Goal: Information Seeking & Learning: Learn about a topic

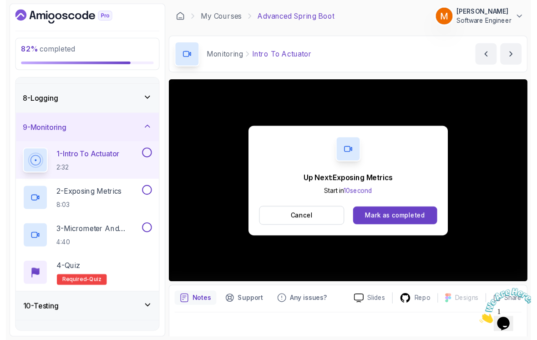
scroll to position [6, 0]
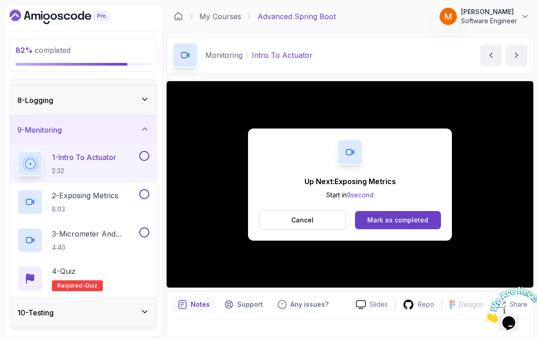
click at [142, 151] on button at bounding box center [144, 156] width 10 height 10
click at [128, 189] on div "2 - Exposing Metrics 8:03" at bounding box center [77, 201] width 120 height 25
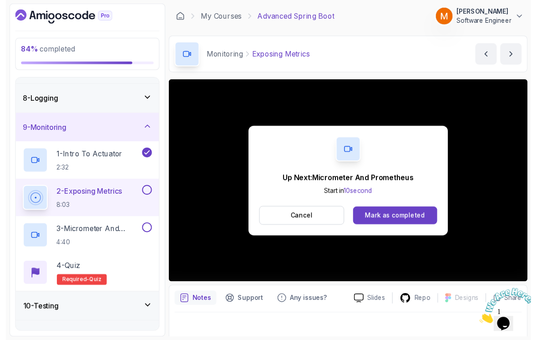
scroll to position [6, 0]
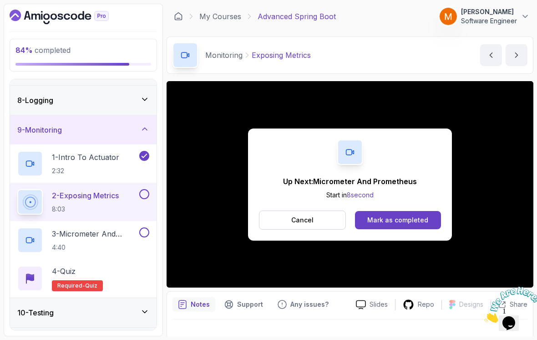
click at [147, 189] on button at bounding box center [144, 194] width 10 height 10
click at [99, 229] on p "3 - Micrometer And Prometheus" at bounding box center [95, 233] width 86 height 11
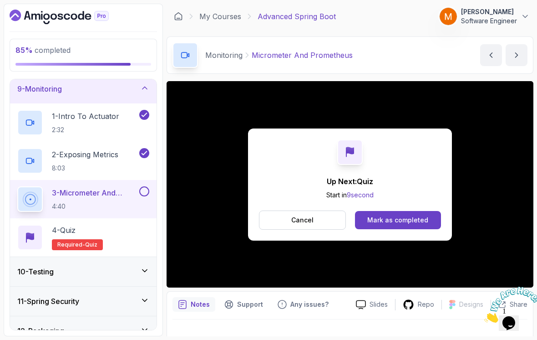
scroll to position [245, 0]
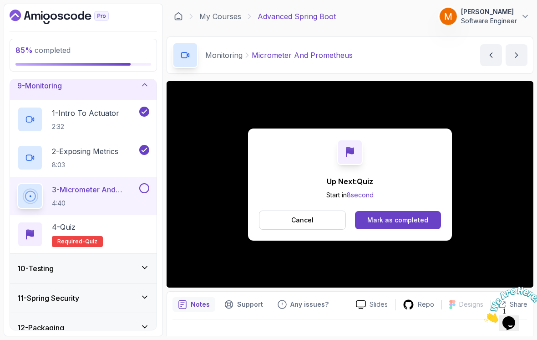
click at [142, 184] on button at bounding box center [144, 188] width 10 height 10
click at [115, 221] on div "4 - Quiz Required- quiz" at bounding box center [83, 233] width 132 height 25
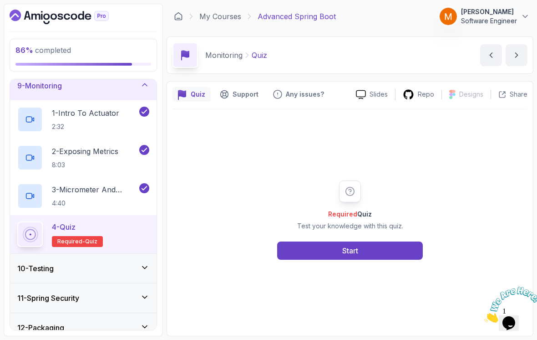
click at [346, 256] on div "Start" at bounding box center [350, 250] width 16 height 11
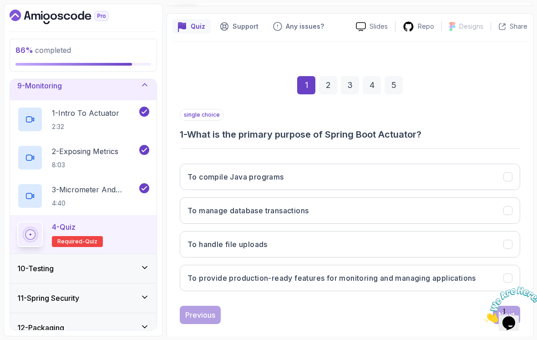
scroll to position [67, 0]
click at [381, 273] on h3 "To provide production-ready features for monitoring and managing applications" at bounding box center [332, 278] width 289 height 11
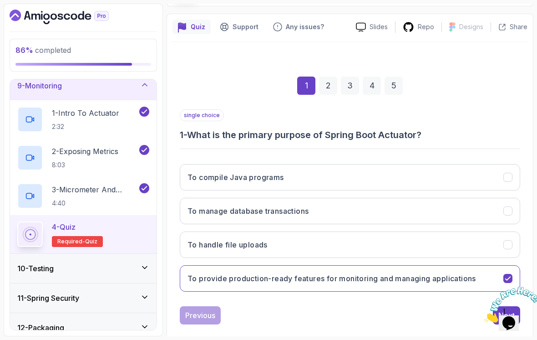
click at [484, 316] on icon "Close" at bounding box center [484, 320] width 0 height 8
click at [488, 306] on div "Previous Next" at bounding box center [350, 315] width 340 height 18
click at [494, 306] on button "Next" at bounding box center [506, 315] width 27 height 18
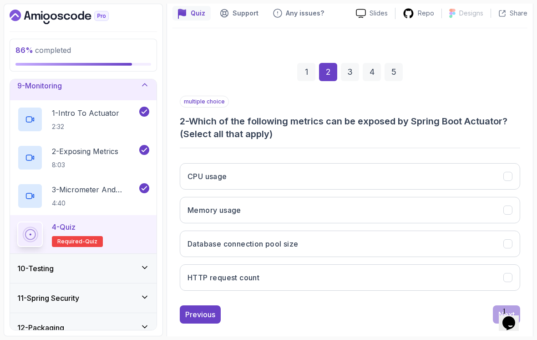
scroll to position [80, 0]
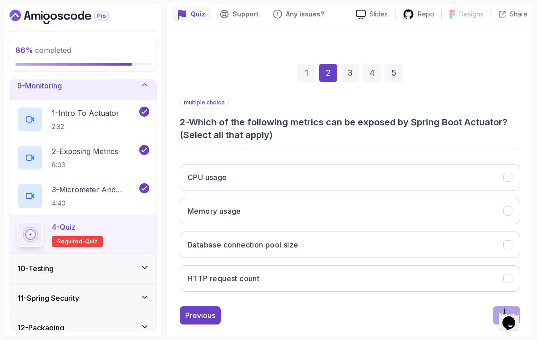
click at [438, 206] on button "Memory usage" at bounding box center [350, 211] width 340 height 26
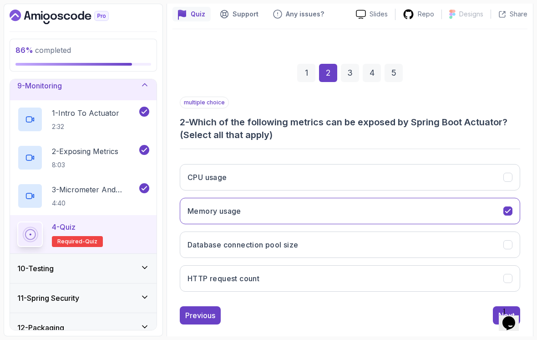
click at [424, 233] on button "Database connection pool size" at bounding box center [350, 244] width 340 height 26
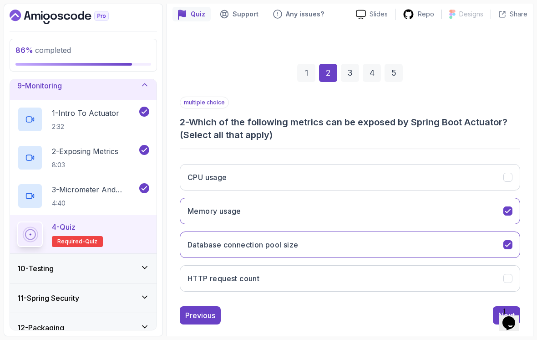
click at [409, 275] on button "HTTP request count" at bounding box center [350, 278] width 340 height 26
click at [496, 307] on button "Next" at bounding box center [506, 315] width 27 height 18
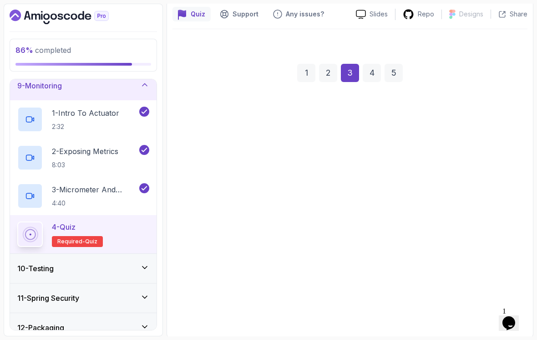
scroll to position [67, 0]
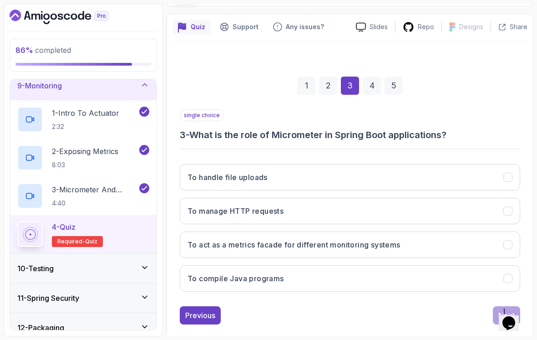
click at [438, 239] on button "To act as a metrics facade for different monitoring systems" at bounding box center [350, 244] width 340 height 26
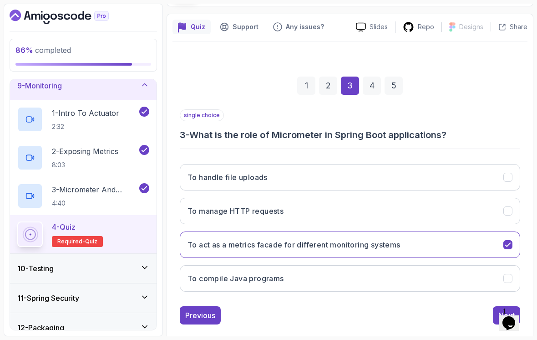
click at [496, 306] on button "Next" at bounding box center [506, 315] width 27 height 18
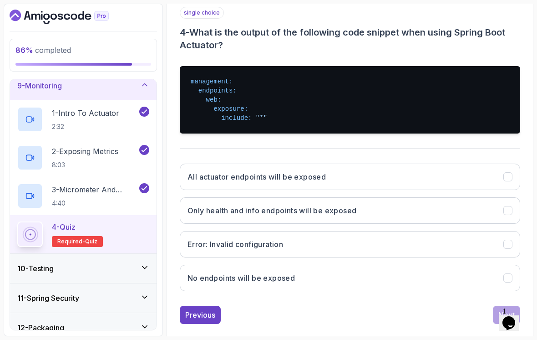
scroll to position [169, 0]
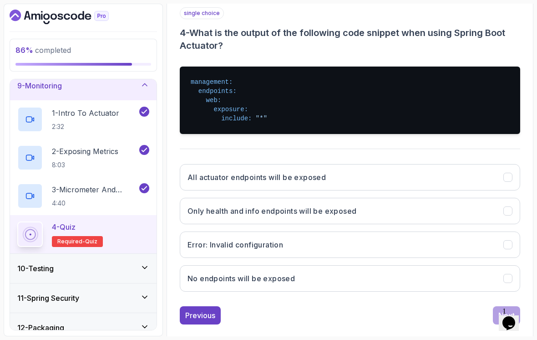
click at [469, 164] on button "All actuator endpoints will be exposed" at bounding box center [350, 177] width 340 height 26
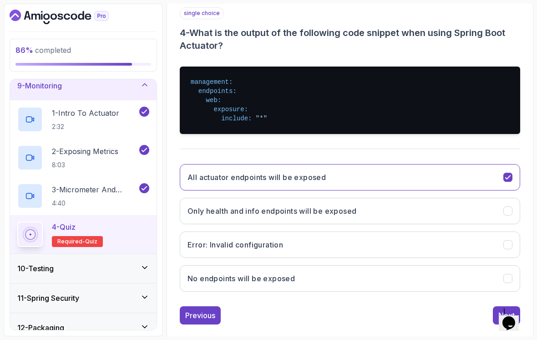
click at [493, 306] on button "Next" at bounding box center [506, 315] width 27 height 18
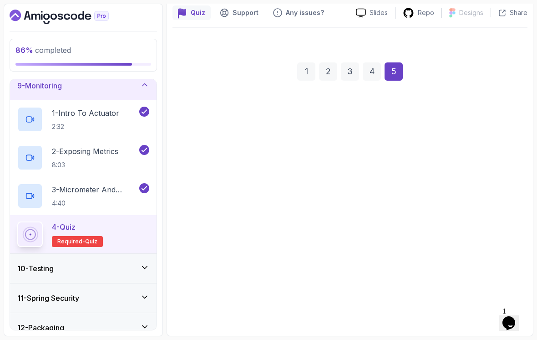
scroll to position [67, 0]
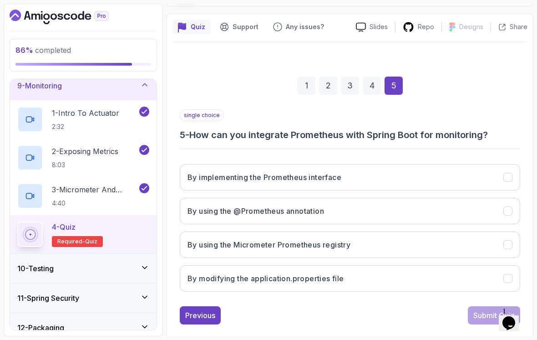
click at [220, 306] on button "Previous" at bounding box center [200, 315] width 41 height 18
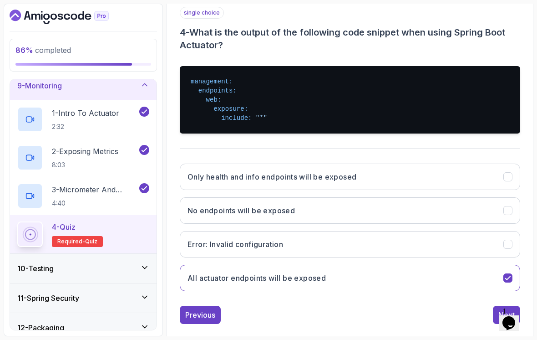
scroll to position [169, 0]
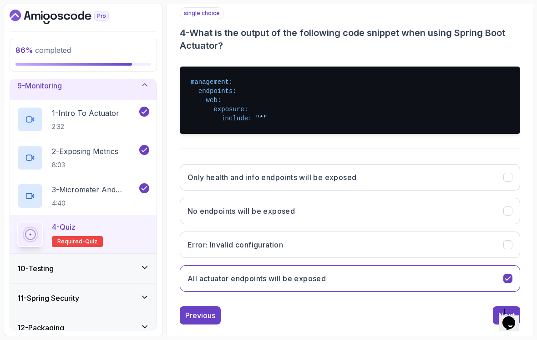
click at [495, 306] on button "Next" at bounding box center [506, 315] width 27 height 18
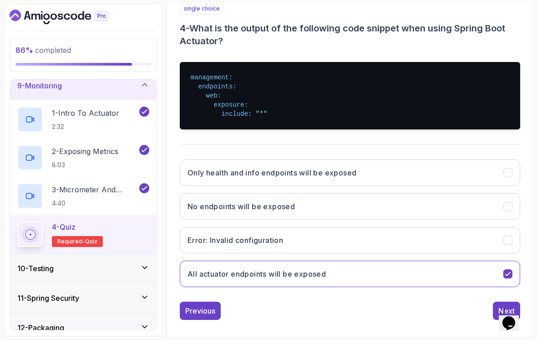
scroll to position [67, 0]
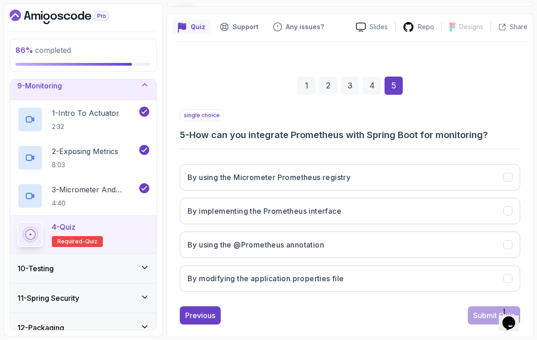
click at [426, 276] on button "By modifying the application.properties file" at bounding box center [350, 278] width 340 height 26
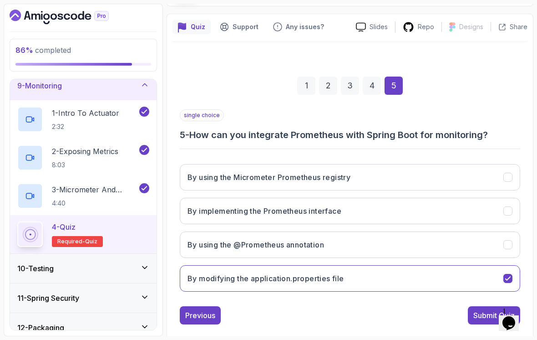
click at [477, 309] on div "Submit Quiz" at bounding box center [493, 314] width 41 height 11
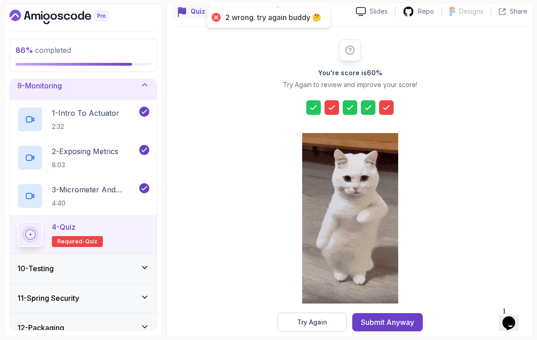
click at [325, 317] on div "Try Again" at bounding box center [312, 321] width 30 height 9
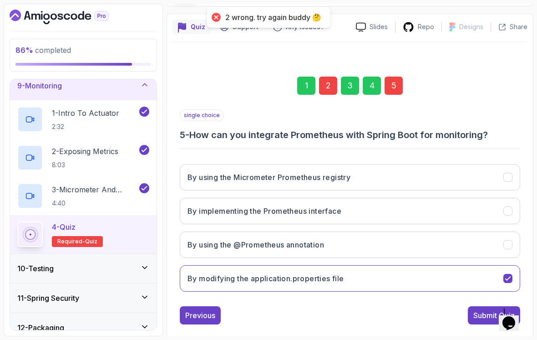
click at [511, 164] on button "By using the Micrometer Prometheus registry" at bounding box center [350, 177] width 340 height 26
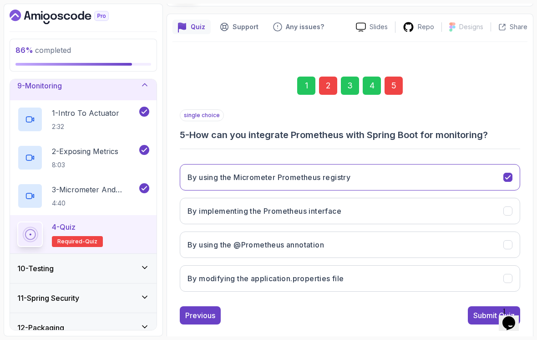
click at [480, 309] on div "Submit Quiz" at bounding box center [493, 314] width 41 height 11
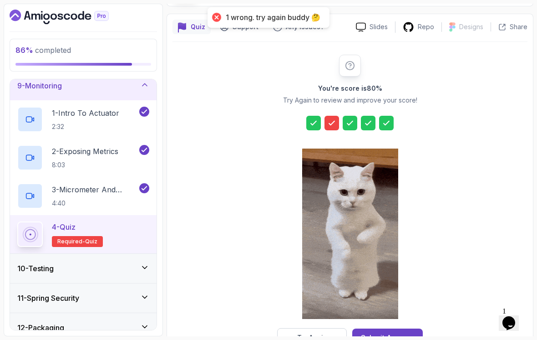
click at [330, 328] on button "Try Again" at bounding box center [312, 337] width 70 height 19
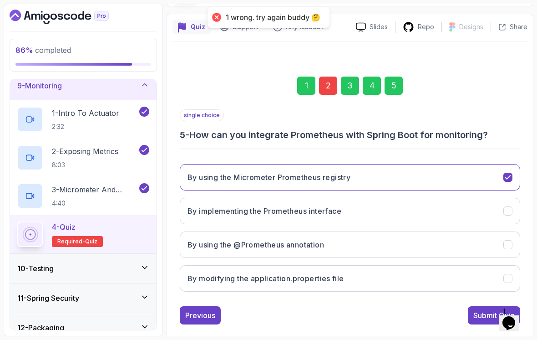
click at [205, 309] on div "Previous" at bounding box center [200, 314] width 30 height 11
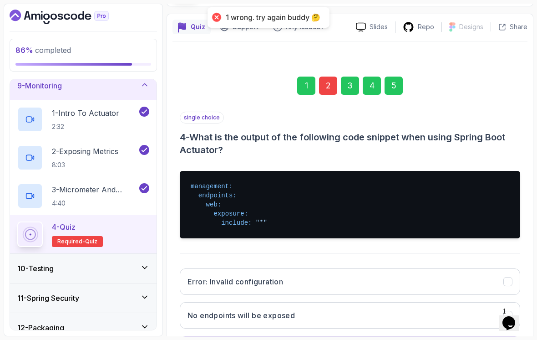
click at [204, 309] on h3 "No endpoints will be exposed" at bounding box center [241, 314] width 107 height 11
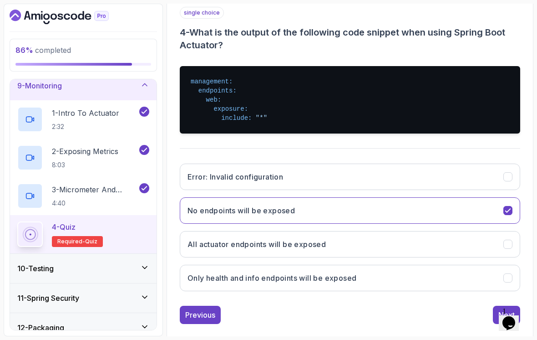
scroll to position [169, 0]
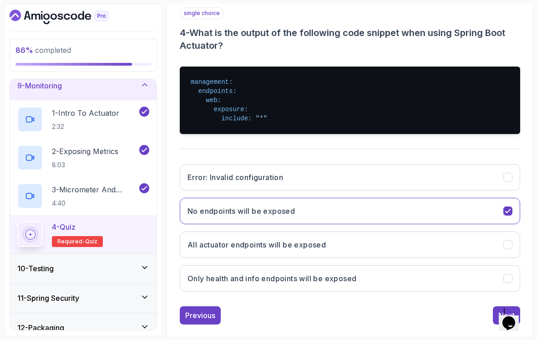
click at [340, 278] on button "Only health and info endpoints will be exposed" at bounding box center [350, 278] width 340 height 26
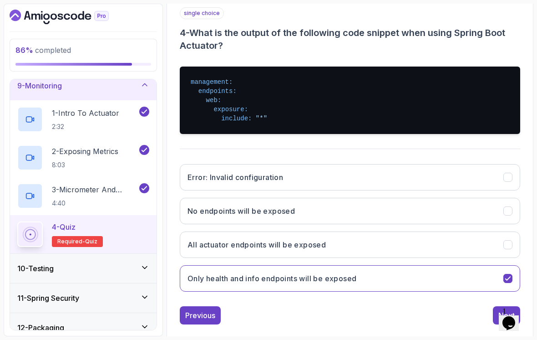
click at [214, 309] on div "Previous" at bounding box center [200, 314] width 30 height 11
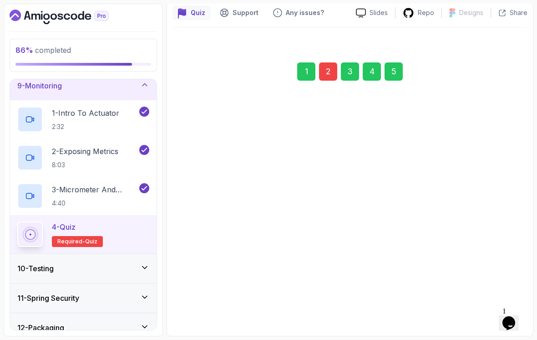
scroll to position [67, 0]
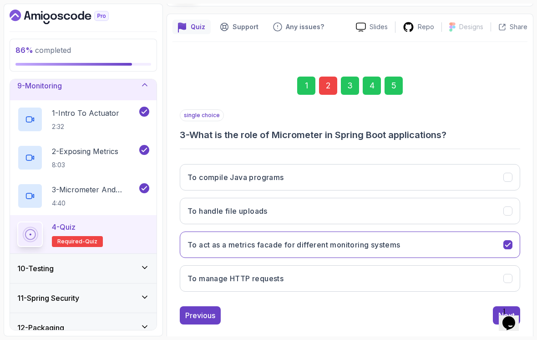
click at [206, 309] on div "Previous" at bounding box center [200, 314] width 30 height 11
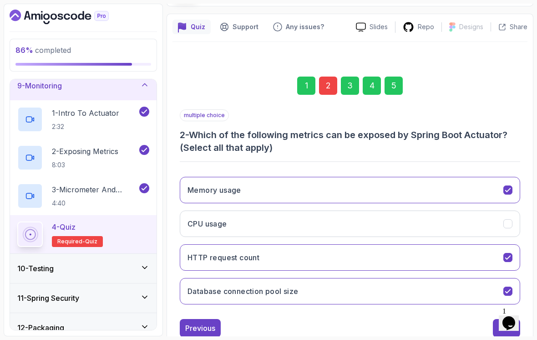
click at [507, 219] on icon "CPU usage" at bounding box center [508, 223] width 8 height 8
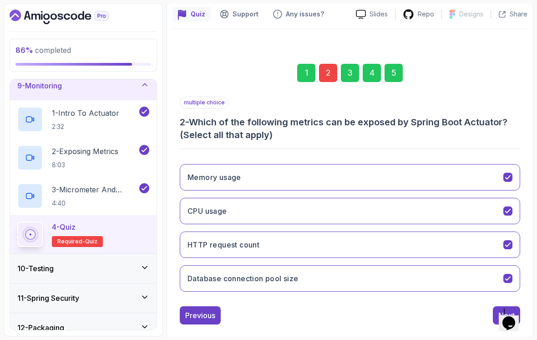
click at [498, 306] on button "Next" at bounding box center [506, 315] width 27 height 18
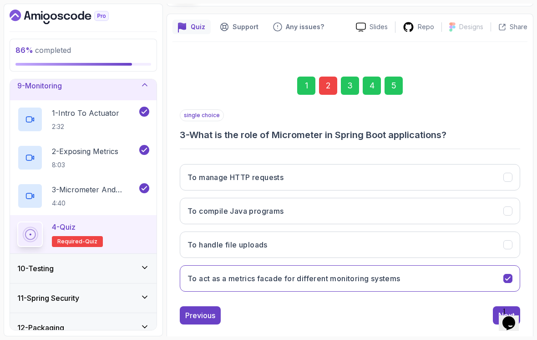
click at [497, 308] on button "Next" at bounding box center [506, 315] width 27 height 18
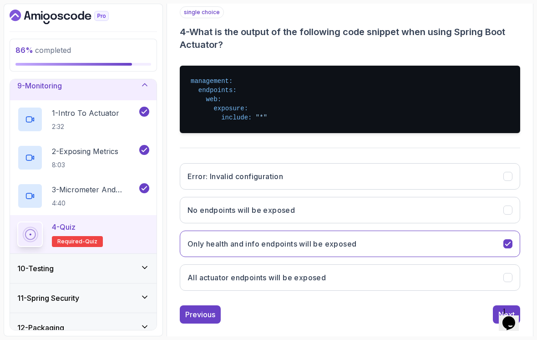
scroll to position [169, 0]
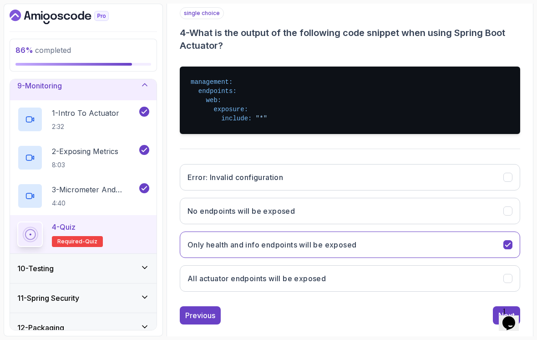
click at [496, 306] on button "Next" at bounding box center [506, 315] width 27 height 18
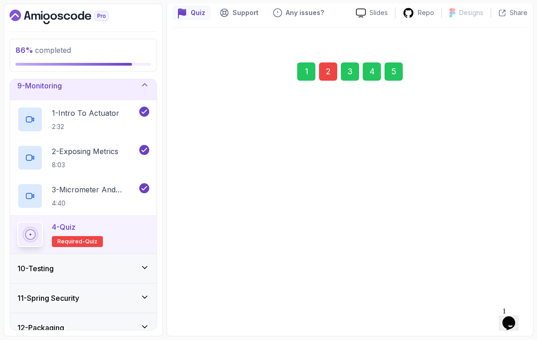
scroll to position [67, 0]
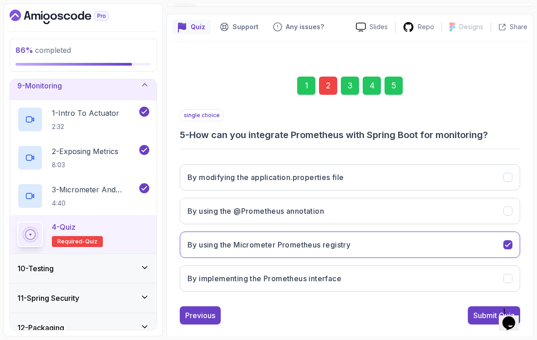
click at [200, 309] on div "Previous" at bounding box center [200, 314] width 30 height 11
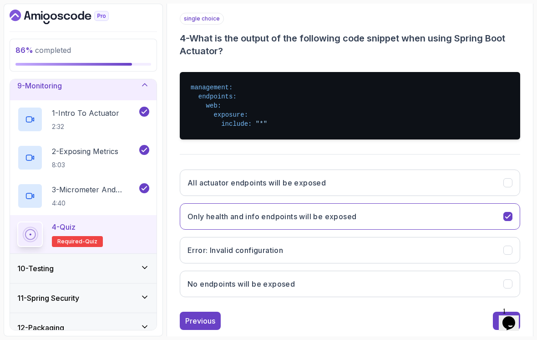
scroll to position [164, 0]
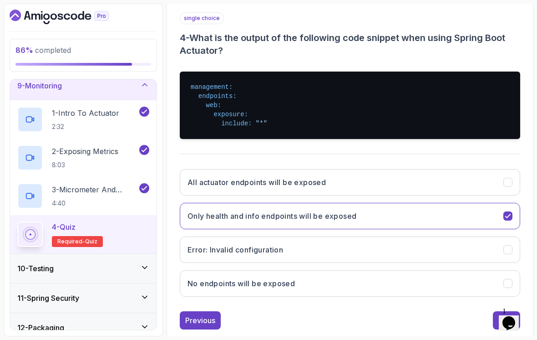
click at [409, 179] on button "All actuator endpoints will be exposed" at bounding box center [350, 182] width 340 height 26
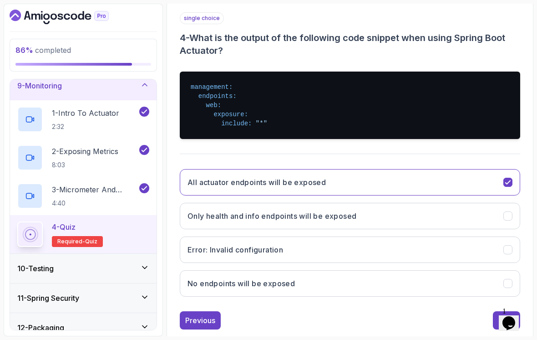
click at [498, 312] on button "Next" at bounding box center [506, 320] width 27 height 18
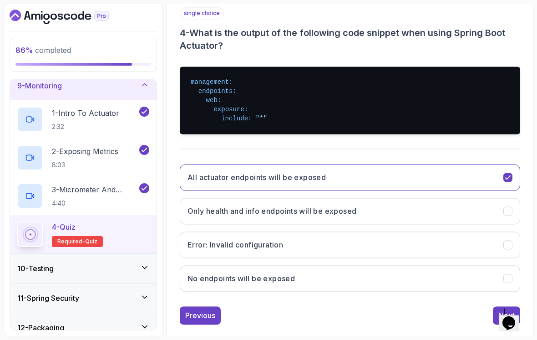
scroll to position [67, 0]
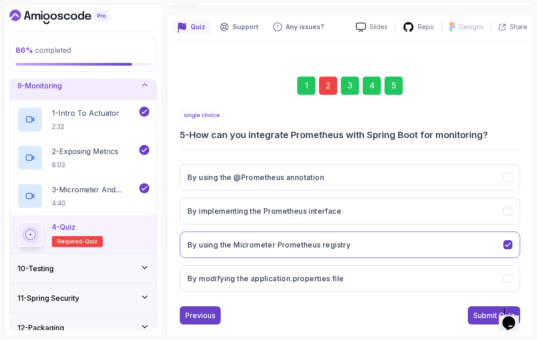
click at [487, 311] on div "Submit Quiz" at bounding box center [493, 314] width 41 height 11
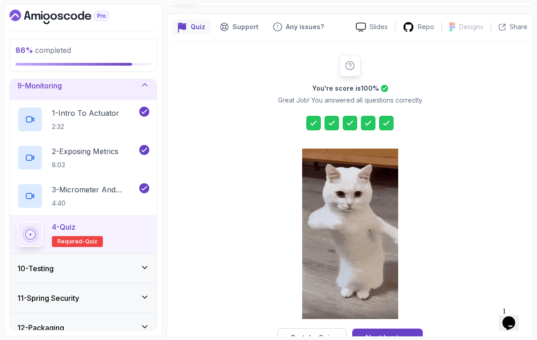
click at [402, 332] on div "Next Lecture" at bounding box center [387, 337] width 45 height 11
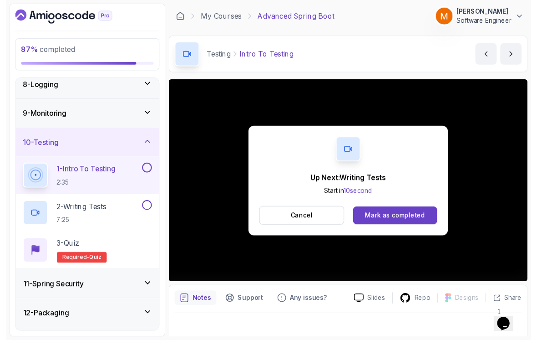
scroll to position [6, 0]
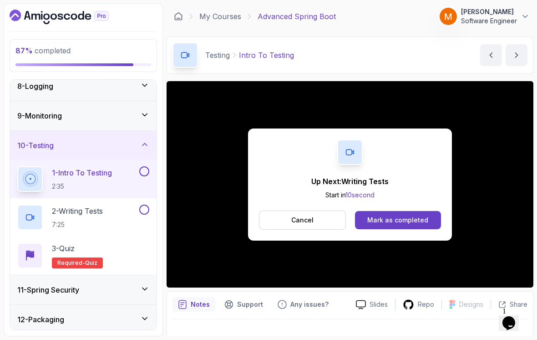
click at [145, 166] on button at bounding box center [144, 171] width 10 height 10
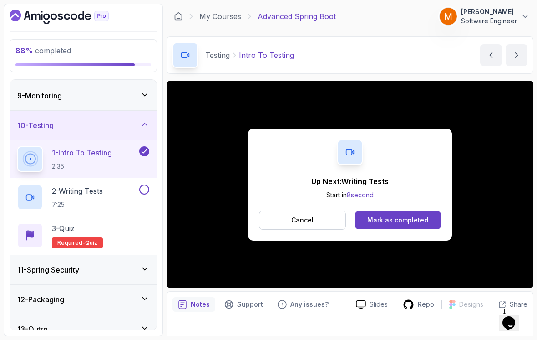
scroll to position [235, 0]
click at [103, 186] on p "2 - Writing Tests" at bounding box center [77, 191] width 51 height 11
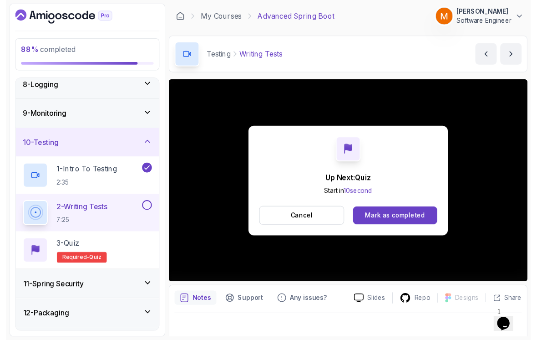
scroll to position [6, 0]
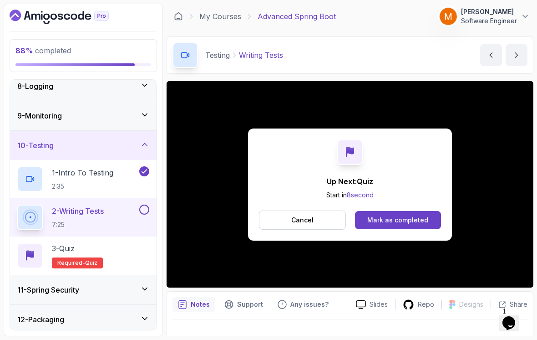
click at [144, 204] on button at bounding box center [144, 209] width 10 height 10
click at [120, 261] on div "3 - Quiz Required- quiz" at bounding box center [83, 255] width 132 height 25
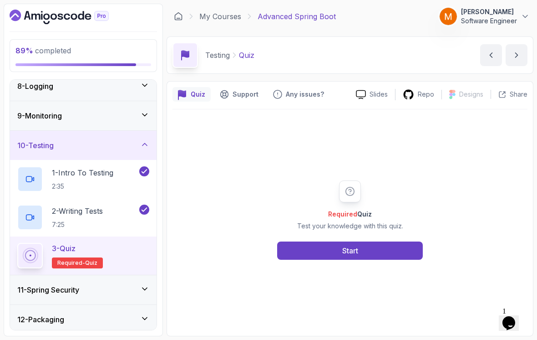
click at [292, 250] on button "Start" at bounding box center [350, 250] width 146 height 18
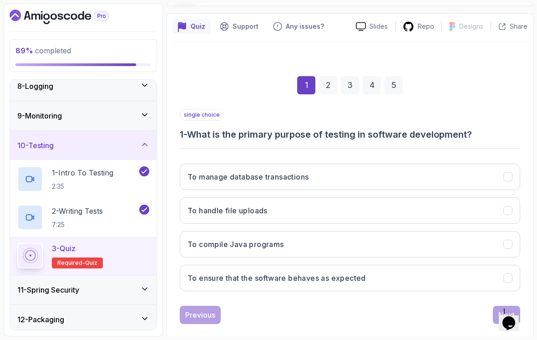
scroll to position [67, 0]
click at [394, 271] on button "To ensure that the software behaves as expected" at bounding box center [350, 278] width 340 height 26
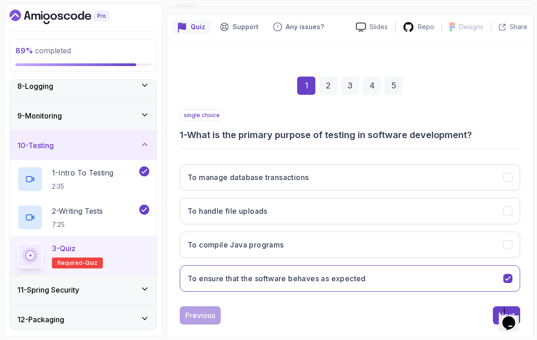
click at [467, 316] on div "Previous Next" at bounding box center [350, 315] width 340 height 18
click at [494, 306] on button "Next" at bounding box center [506, 315] width 27 height 18
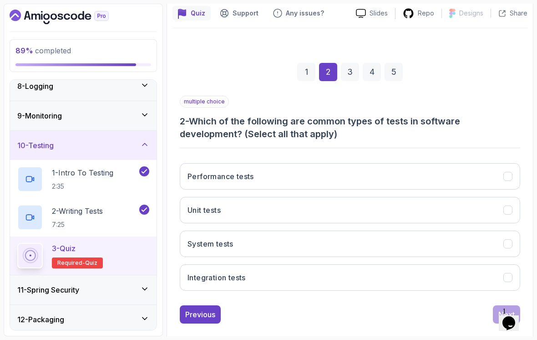
scroll to position [80, 0]
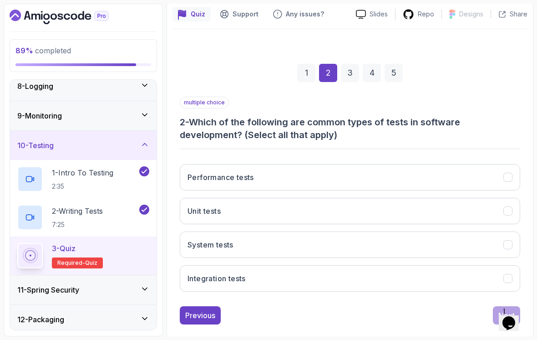
click at [426, 211] on button "Unit tests" at bounding box center [350, 211] width 340 height 26
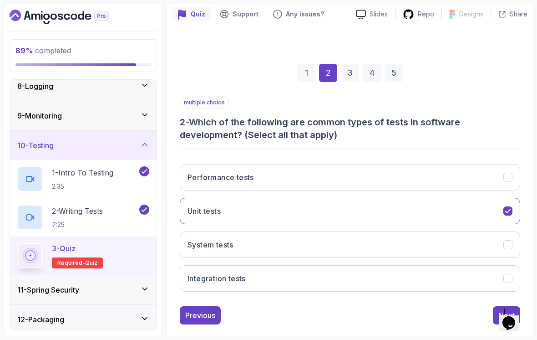
click at [391, 283] on button "Integration tests" at bounding box center [350, 278] width 340 height 26
click at [472, 316] on div "Previous Next" at bounding box center [350, 315] width 340 height 18
click at [472, 315] on div "Previous Next" at bounding box center [350, 315] width 340 height 18
click at [494, 306] on button "Next" at bounding box center [506, 315] width 27 height 18
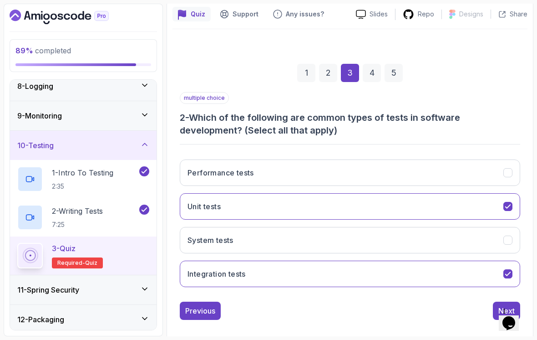
scroll to position [67, 0]
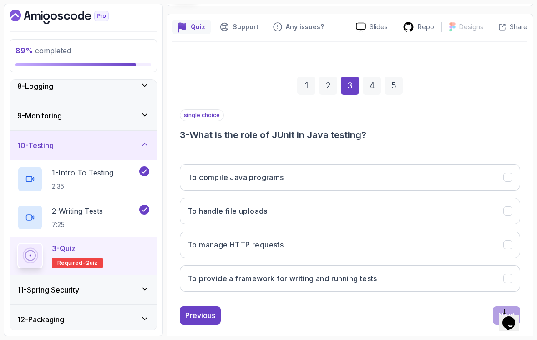
click at [415, 281] on button "To provide a framework for writing and running tests" at bounding box center [350, 278] width 340 height 26
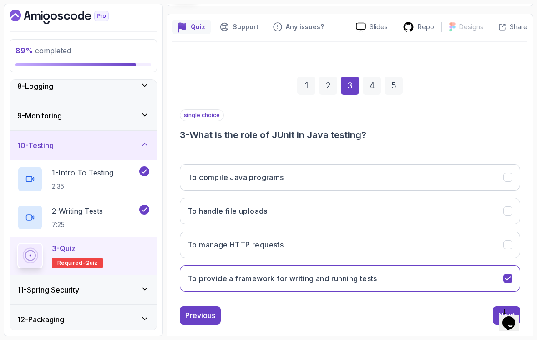
click at [490, 314] on div "Previous Next" at bounding box center [350, 315] width 340 height 18
click at [493, 309] on button "Next" at bounding box center [506, 315] width 27 height 18
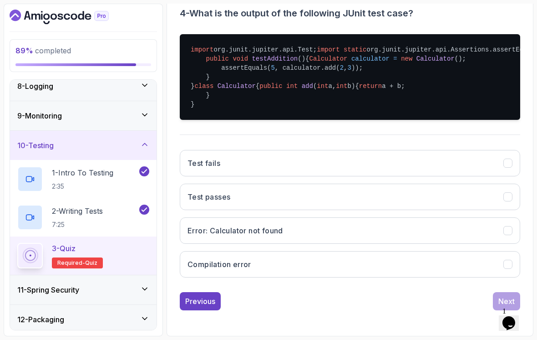
scroll to position [251, 0]
click at [430, 210] on button "Test passes" at bounding box center [350, 196] width 340 height 26
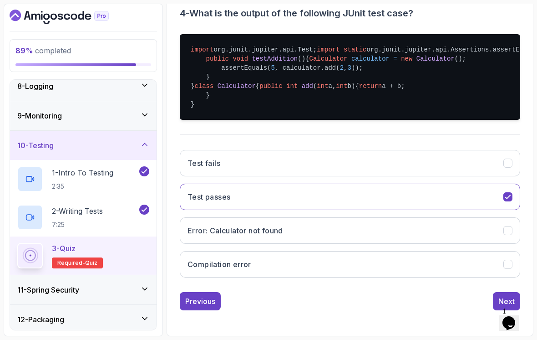
click at [489, 310] on div "Previous Next" at bounding box center [350, 301] width 340 height 18
click at [492, 310] on div "Previous Next" at bounding box center [350, 301] width 340 height 18
click at [493, 310] on div "Next" at bounding box center [506, 301] width 27 height 18
click at [502, 315] on div "1 Opens Chat This icon Opens the chat window." at bounding box center [513, 311] width 22 height 8
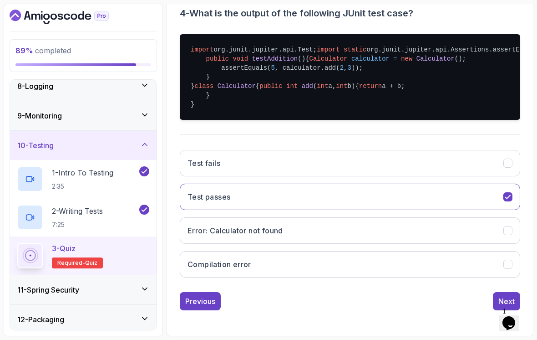
click at [491, 310] on div "Previous Next" at bounding box center [350, 301] width 340 height 18
click at [502, 307] on div "1 Opens Chat This icon Opens the chat window." at bounding box center [513, 311] width 22 height 8
click at [496, 301] on button "Next" at bounding box center [506, 301] width 27 height 18
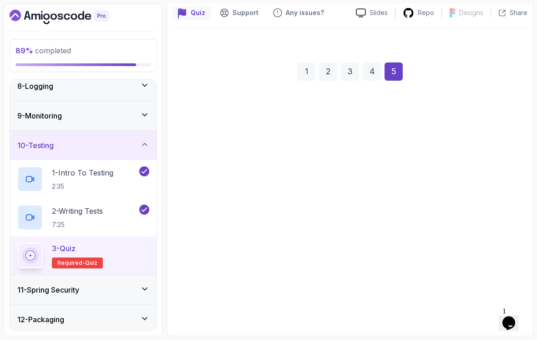
scroll to position [67, 0]
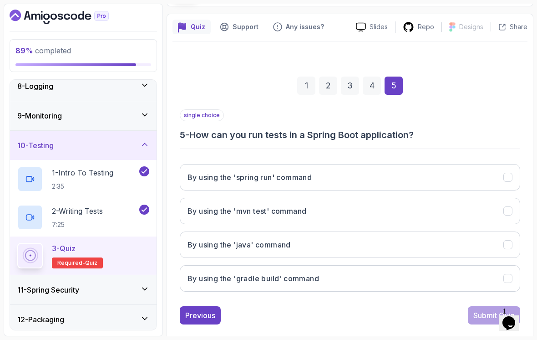
click at [472, 208] on button "By using the 'mvn test' command" at bounding box center [350, 211] width 340 height 26
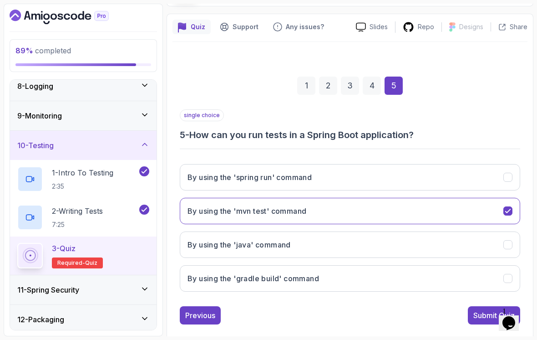
click at [478, 311] on div "Submit Quiz" at bounding box center [493, 314] width 41 height 11
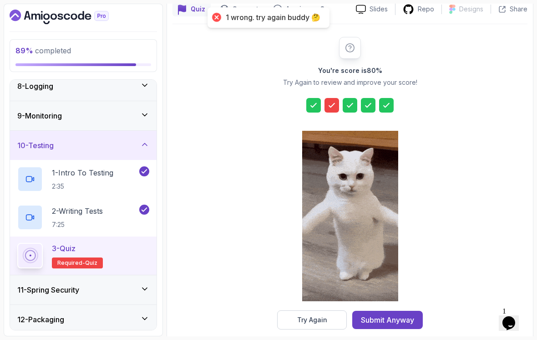
scroll to position [83, 0]
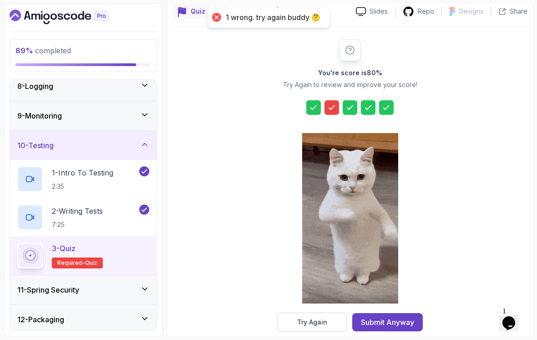
click at [396, 316] on div "Submit Anyway" at bounding box center [387, 321] width 53 height 11
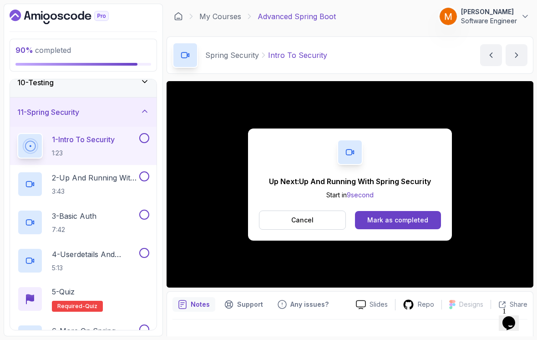
scroll to position [275, 0]
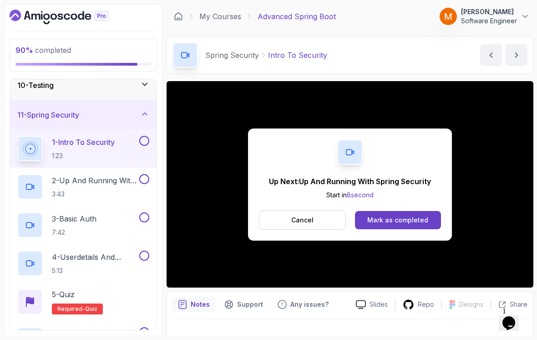
click at [144, 136] on button at bounding box center [144, 141] width 10 height 10
click at [78, 177] on p "2 - Up And Running With Spring Security" at bounding box center [95, 180] width 86 height 11
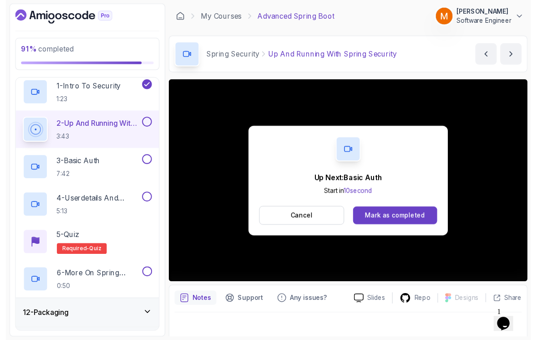
scroll to position [6, 0]
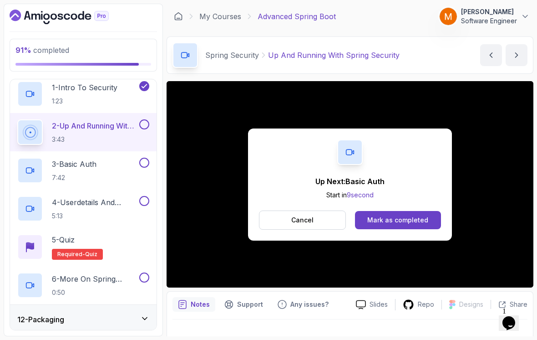
click at [143, 121] on button at bounding box center [144, 124] width 10 height 10
click at [80, 166] on h2 "3 - Basic Auth 7:42" at bounding box center [74, 170] width 45 height 24
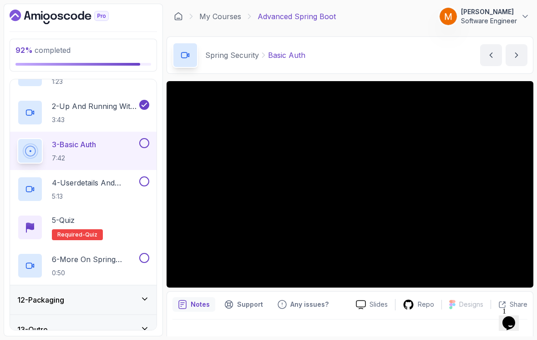
click at [131, 285] on div "12 - Packaging" at bounding box center [83, 299] width 147 height 29
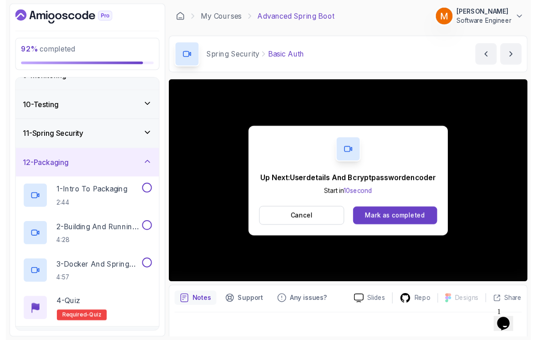
scroll to position [6, 0]
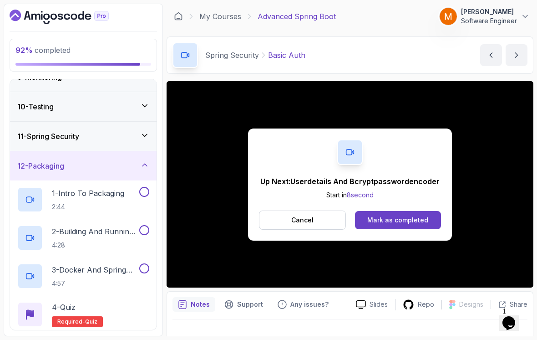
click at [98, 137] on div "11 - Spring Security" at bounding box center [83, 136] width 147 height 29
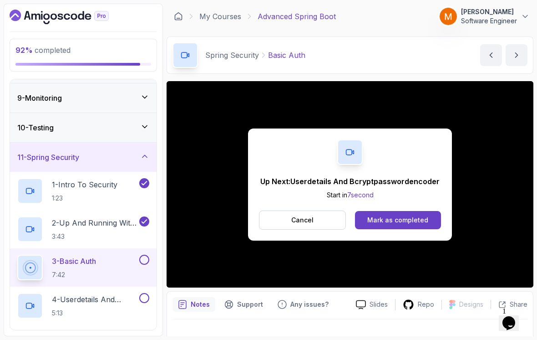
scroll to position [247, 0]
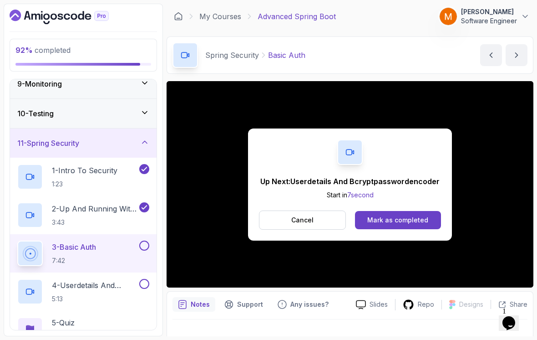
click at [145, 240] on button at bounding box center [144, 245] width 10 height 10
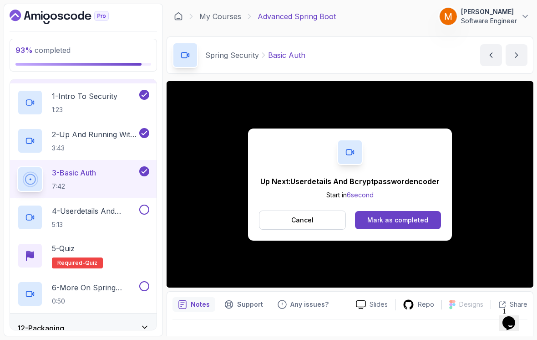
scroll to position [321, 0]
click at [88, 219] on p "5:13" at bounding box center [95, 223] width 86 height 9
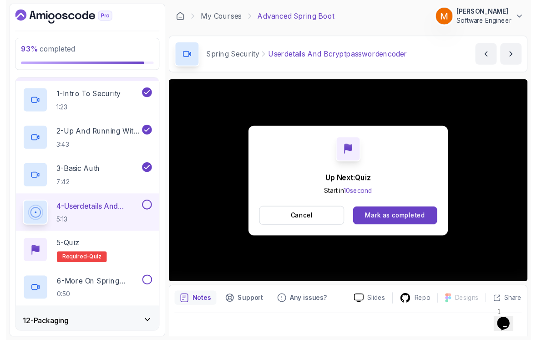
scroll to position [6, 0]
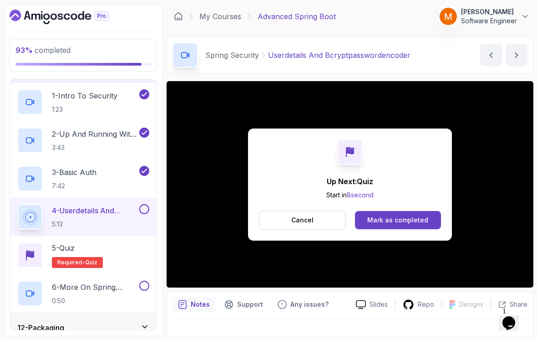
click at [141, 204] on button at bounding box center [144, 209] width 10 height 10
click at [135, 249] on div "5 - Quiz Required- quiz" at bounding box center [83, 254] width 132 height 25
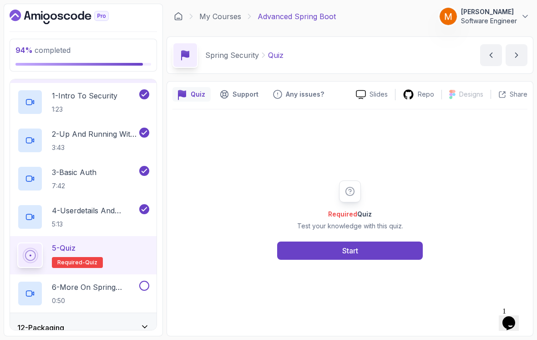
click at [395, 258] on button "Start" at bounding box center [350, 250] width 146 height 18
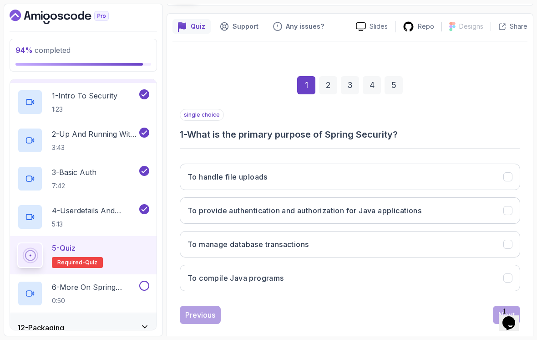
scroll to position [67, 0]
click at [506, 207] on icon "To provide authentication and authorization for Java applications" at bounding box center [508, 211] width 8 height 8
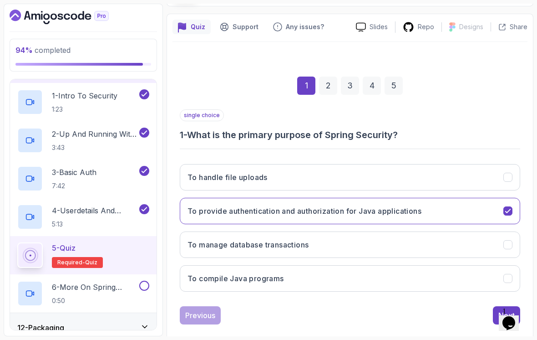
click at [496, 306] on button "Next" at bounding box center [506, 315] width 27 height 18
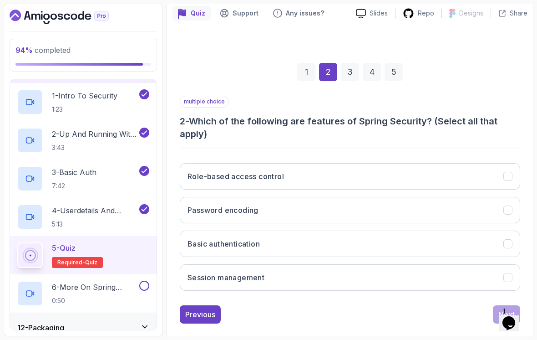
scroll to position [80, 0]
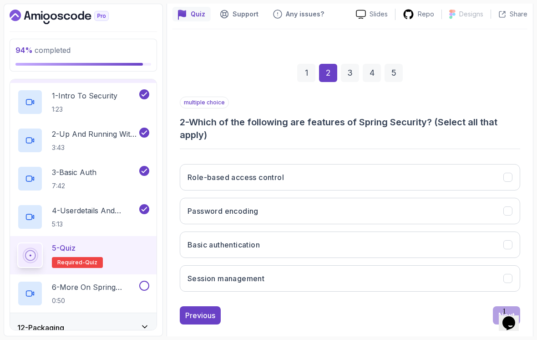
click at [506, 173] on icon "Role-based access control" at bounding box center [508, 177] width 8 height 8
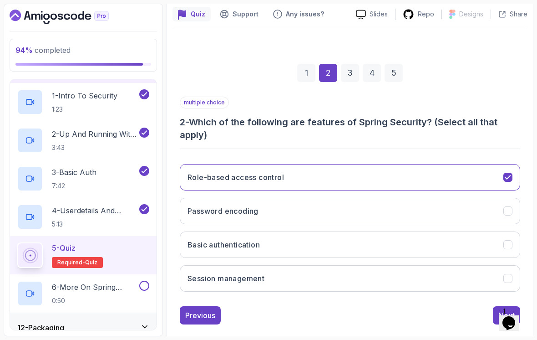
click at [506, 207] on icon "Password encoding" at bounding box center [508, 211] width 8 height 8
click at [497, 236] on button "Basic authentication" at bounding box center [350, 244] width 340 height 26
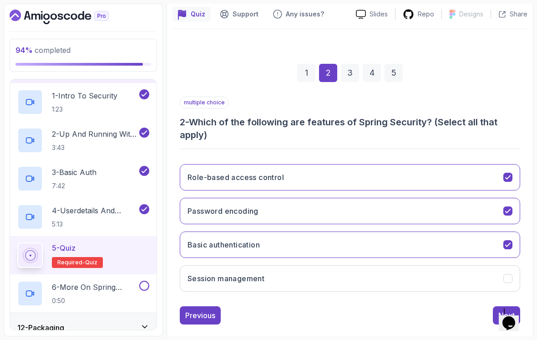
click at [501, 278] on button "Session management" at bounding box center [350, 278] width 340 height 26
click at [493, 308] on button "Next" at bounding box center [506, 315] width 27 height 18
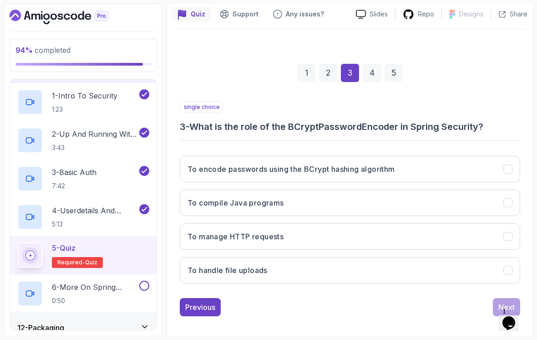
scroll to position [67, 0]
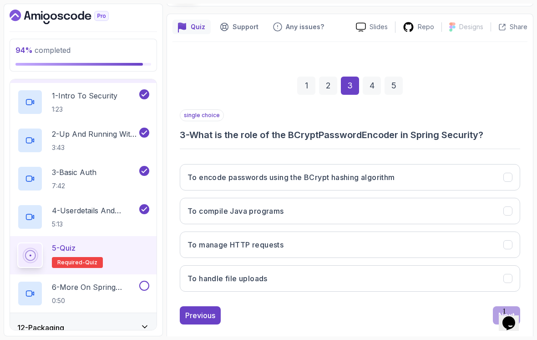
click at [453, 164] on button "To encode passwords using the BCrypt hashing algorithm" at bounding box center [350, 177] width 340 height 26
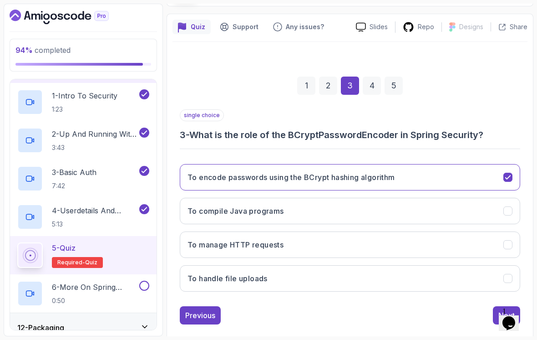
click at [496, 306] on button "Next" at bounding box center [506, 315] width 27 height 18
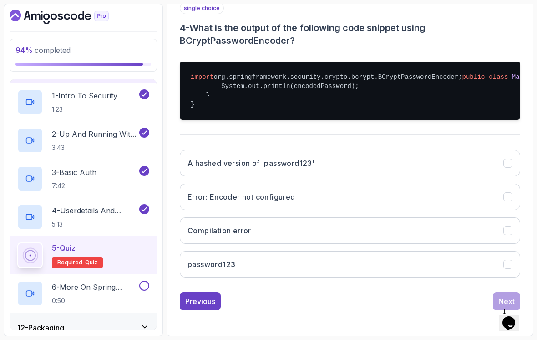
scroll to position [215, 0]
click at [488, 176] on button "A hashed version of 'password123'" at bounding box center [350, 163] width 340 height 26
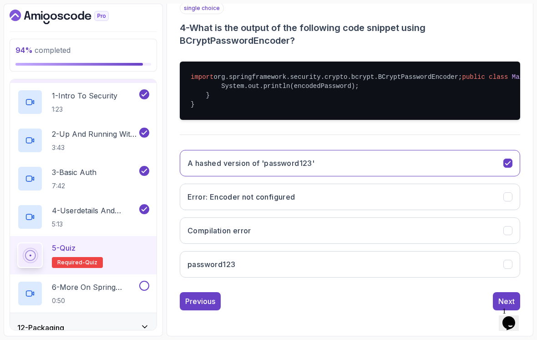
click at [494, 308] on button "Next" at bounding box center [506, 301] width 27 height 18
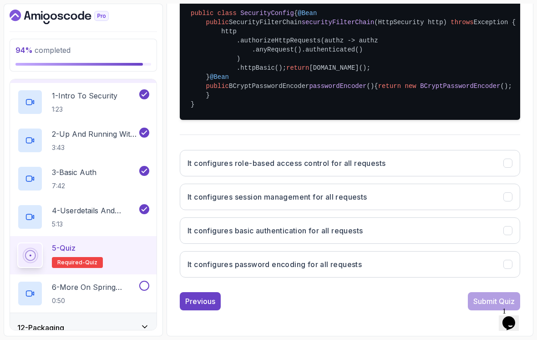
scroll to position [266, 0]
click at [441, 235] on button "It configures basic authentication for all requests" at bounding box center [350, 230] width 340 height 26
click at [482, 306] on div "Submit Quiz" at bounding box center [493, 300] width 41 height 11
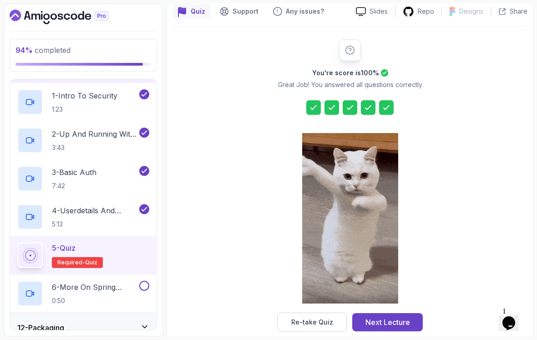
click at [407, 316] on div "Next Lecture" at bounding box center [387, 321] width 45 height 11
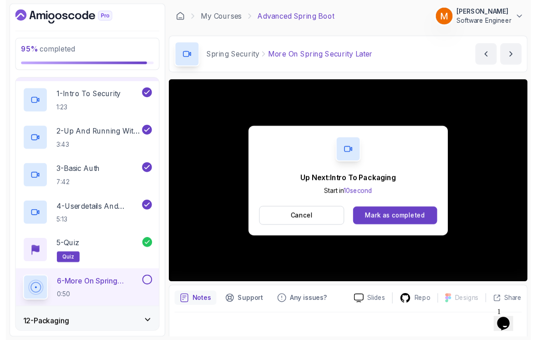
scroll to position [6, 0]
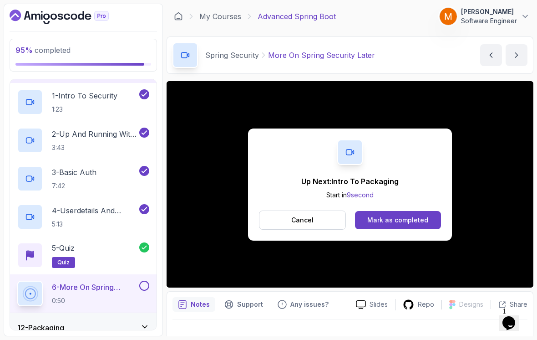
click at [144, 280] on button at bounding box center [144, 285] width 10 height 10
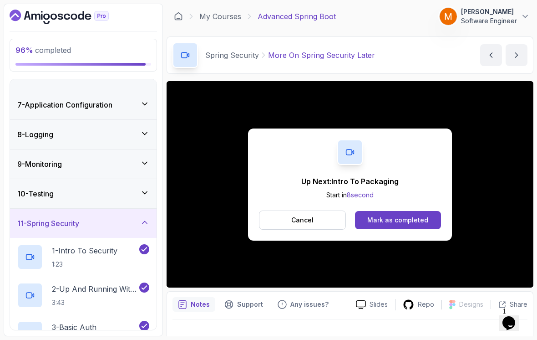
click at [55, 221] on h3 "11 - Spring Security" at bounding box center [48, 223] width 62 height 11
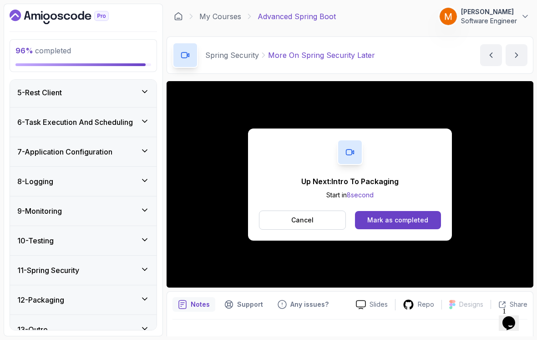
scroll to position [14, 0]
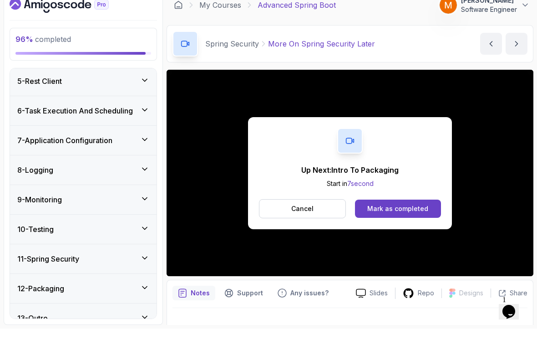
click at [75, 294] on div "12 - Packaging" at bounding box center [83, 299] width 132 height 11
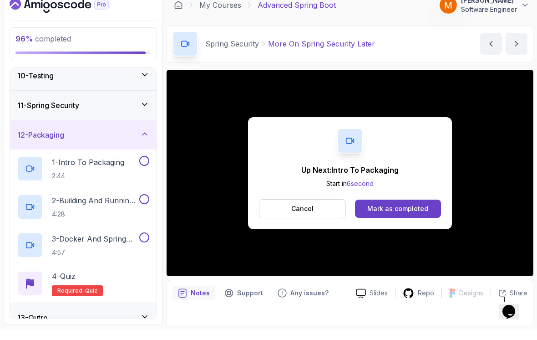
scroll to position [273, 0]
click at [69, 168] on h2 "1 - Intro To Packaging 2:44" at bounding box center [88, 180] width 72 height 24
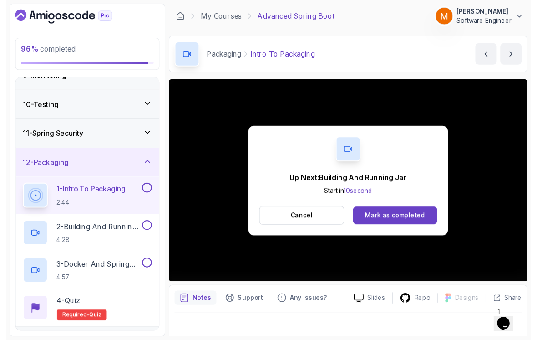
scroll to position [6, 0]
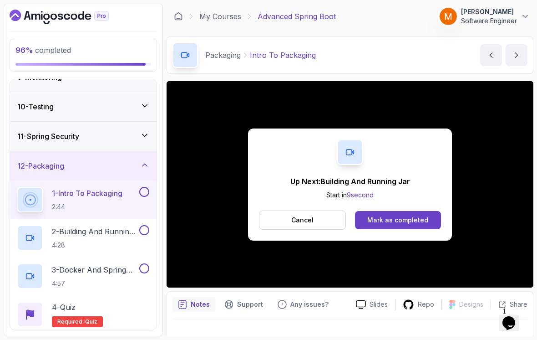
click at [148, 187] on button at bounding box center [144, 192] width 10 height 10
click at [286, 218] on button "Cancel" at bounding box center [302, 219] width 87 height 19
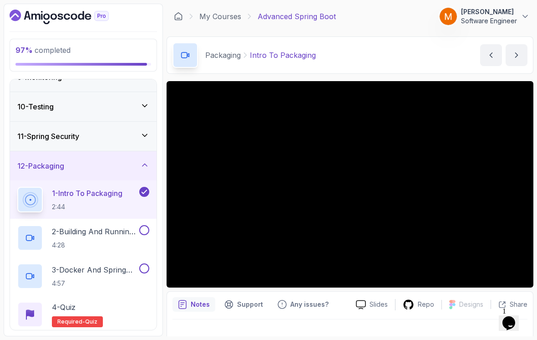
click at [106, 228] on p "2 - Building And Running Jar" at bounding box center [95, 231] width 86 height 11
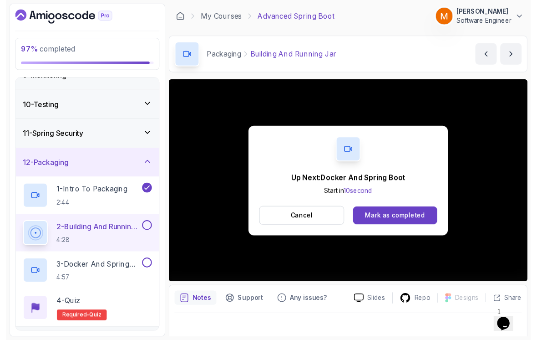
scroll to position [6, 0]
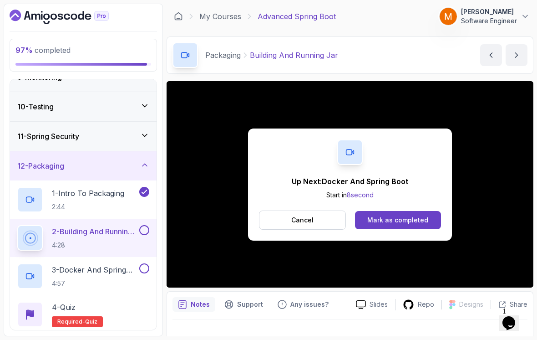
click at [147, 225] on button at bounding box center [144, 230] width 10 height 10
click at [96, 264] on p "3 - Docker And Spring Boot" at bounding box center [95, 269] width 86 height 11
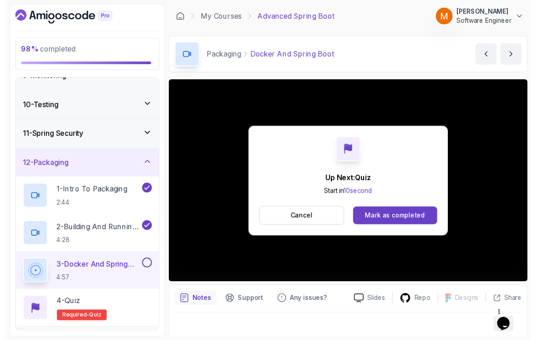
scroll to position [6, 0]
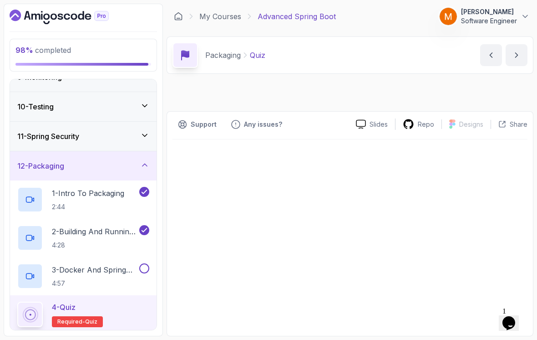
click at [145, 266] on button at bounding box center [144, 268] width 10 height 10
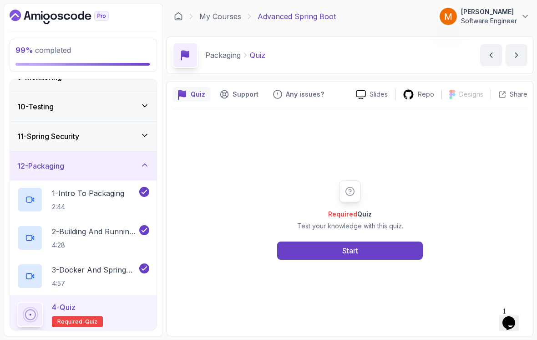
click at [297, 226] on p "Test your knowledge with this quiz." at bounding box center [350, 225] width 106 height 9
click at [325, 253] on button "Start" at bounding box center [350, 250] width 146 height 18
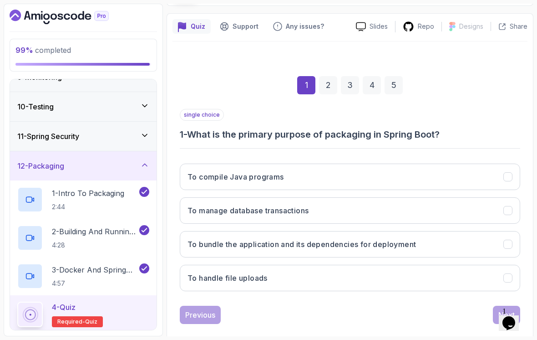
scroll to position [67, 0]
click at [506, 175] on icon "To compile Java programs" at bounding box center [508, 177] width 5 height 4
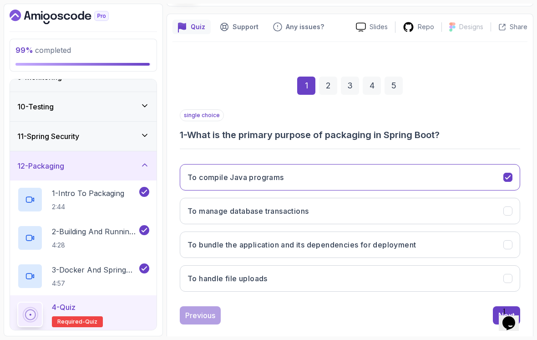
click at [439, 231] on button "To bundle the application and its dependencies for deployment" at bounding box center [350, 244] width 340 height 26
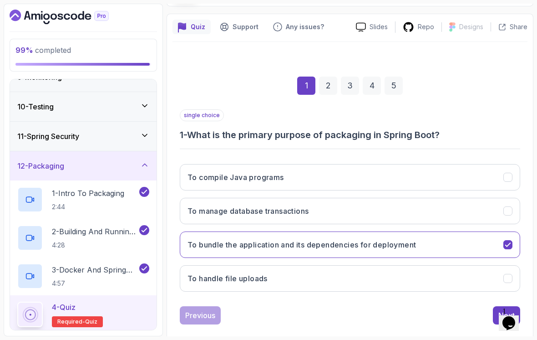
click at [491, 306] on div "Previous Next" at bounding box center [350, 315] width 340 height 18
click at [495, 306] on button "Next" at bounding box center [506, 315] width 27 height 18
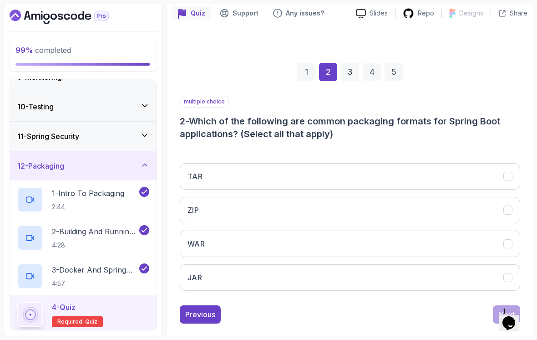
scroll to position [80, 0]
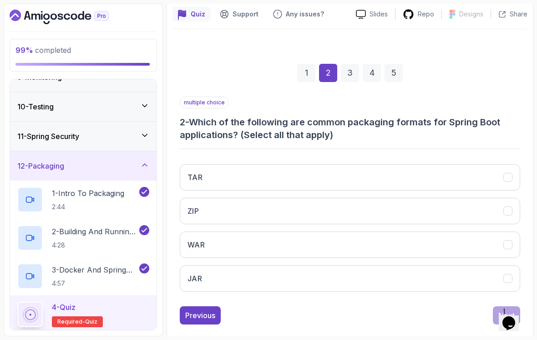
click at [386, 233] on button "WAR" at bounding box center [350, 244] width 340 height 26
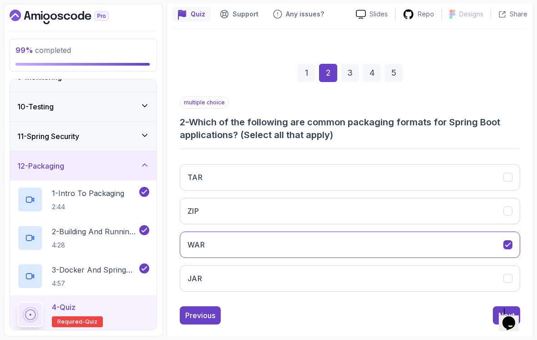
click at [367, 271] on button "JAR" at bounding box center [350, 278] width 340 height 26
click at [493, 307] on button "Next" at bounding box center [506, 315] width 27 height 18
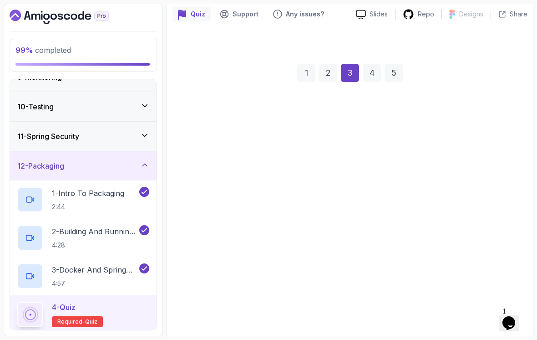
scroll to position [67, 0]
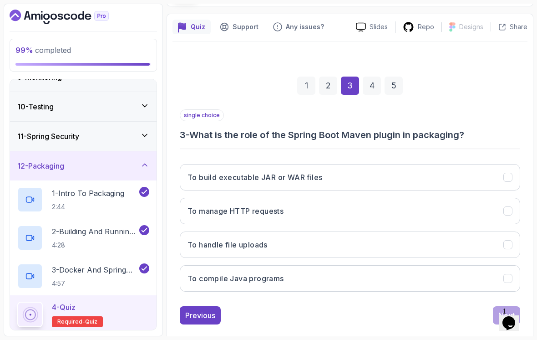
click at [388, 168] on button "To build executable JAR or WAR files" at bounding box center [350, 177] width 340 height 26
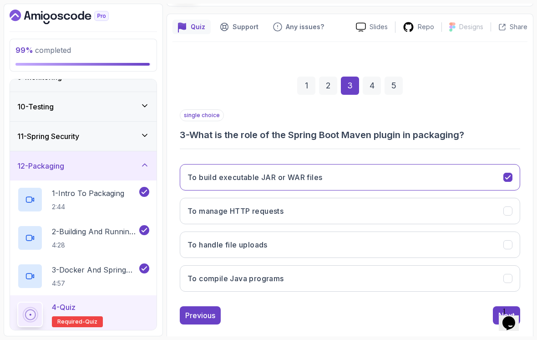
click at [493, 308] on button "Next" at bounding box center [506, 315] width 27 height 18
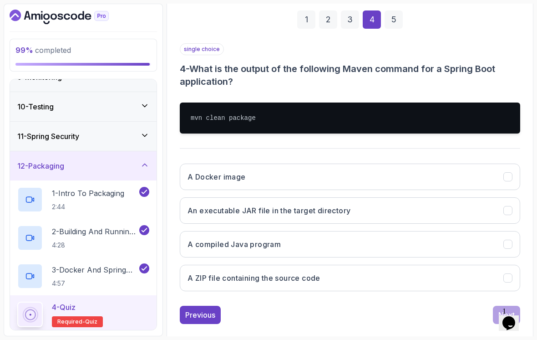
scroll to position [133, 0]
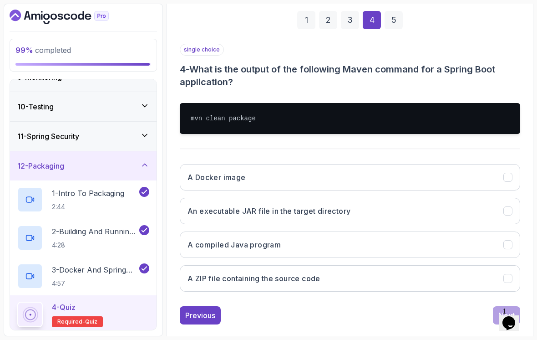
click at [365, 208] on button "An executable JAR file in the target directory" at bounding box center [350, 211] width 340 height 26
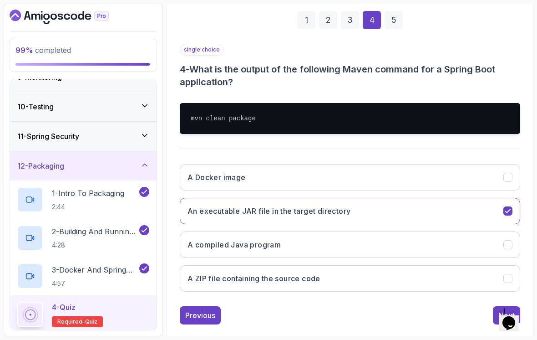
click at [495, 310] on button "Next" at bounding box center [506, 315] width 27 height 18
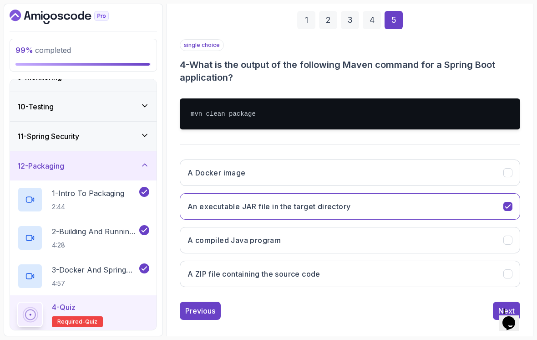
scroll to position [67, 0]
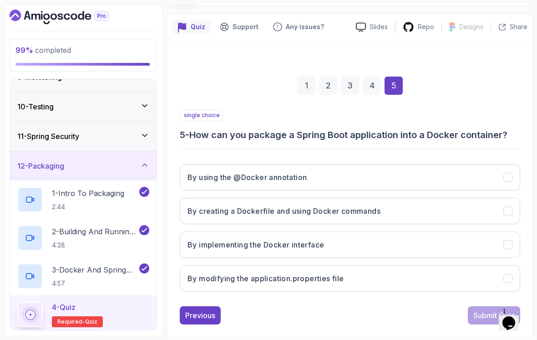
click at [346, 277] on button "By modifying the application.properties file" at bounding box center [350, 278] width 340 height 26
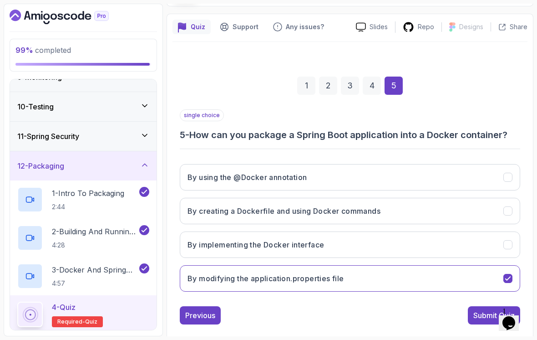
click at [387, 202] on button "By creating a Dockerfile and using Docker commands" at bounding box center [350, 211] width 340 height 26
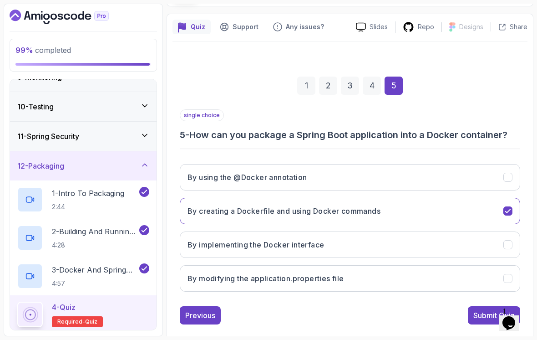
click at [476, 315] on button "Submit Quiz" at bounding box center [494, 315] width 52 height 18
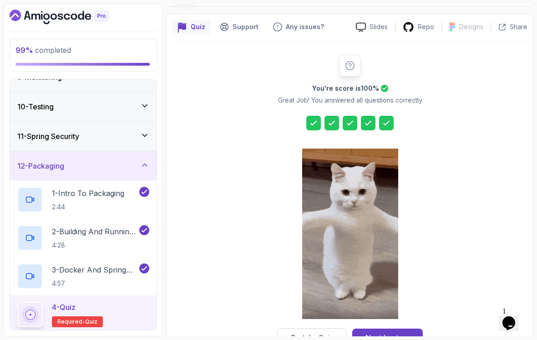
click at [401, 332] on div "Next Lecture" at bounding box center [387, 337] width 45 height 11
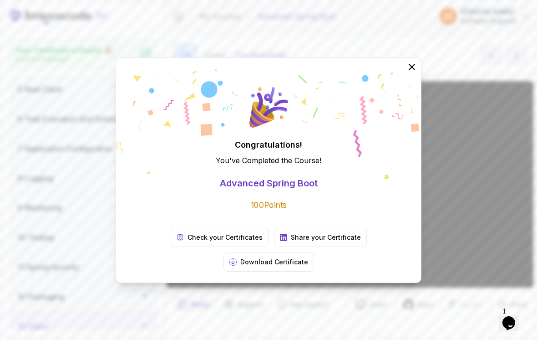
click at [188, 242] on p "Check your Certificates" at bounding box center [225, 237] width 75 height 9
click at [413, 72] on icon at bounding box center [411, 66] width 11 height 11
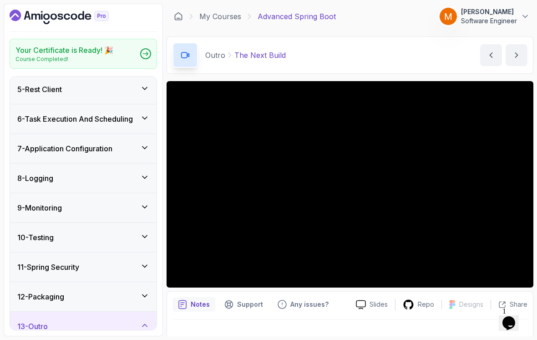
click at [30, 20] on icon "Dashboard" at bounding box center [59, 17] width 99 height 15
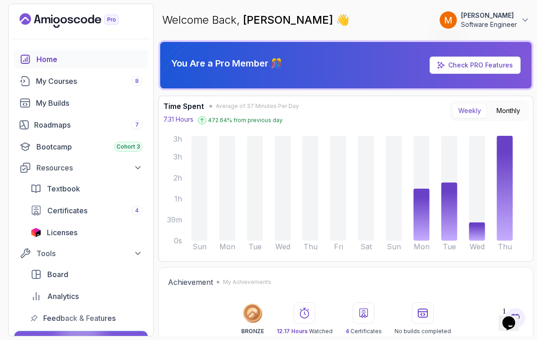
click at [505, 225] on icon at bounding box center [505, 188] width 16 height 105
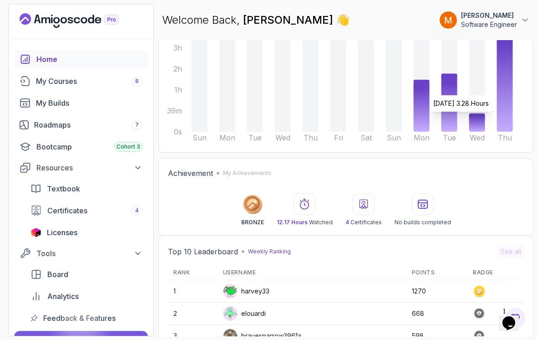
scroll to position [110, 0]
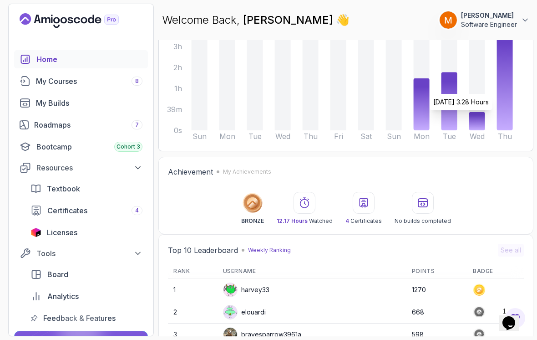
click at [50, 123] on div "Roadmaps 7" at bounding box center [88, 124] width 108 height 11
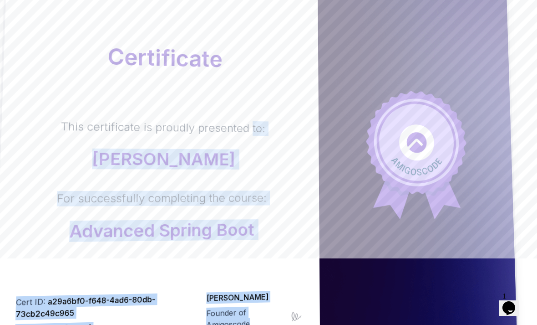
click at [336, 132] on div at bounding box center [417, 158] width 199 height 375
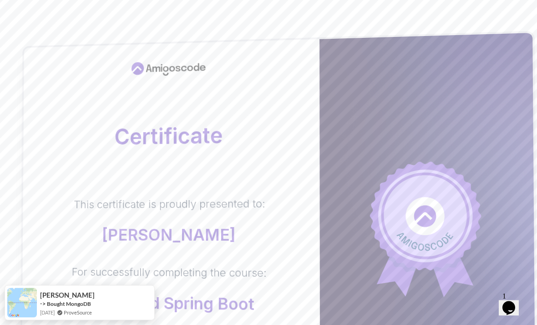
click at [214, 167] on div "Certificate This certificate is proudly presented to: [PERSON_NAME] For success…" at bounding box center [171, 230] width 299 height 381
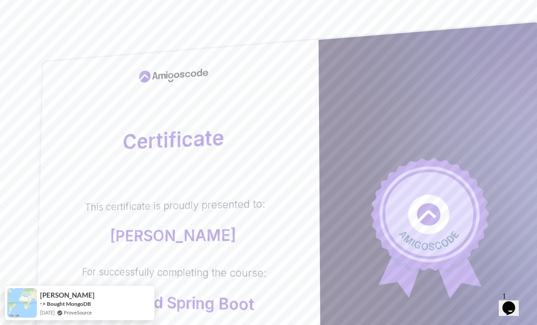
click at [222, 80] on div at bounding box center [179, 74] width 244 height 31
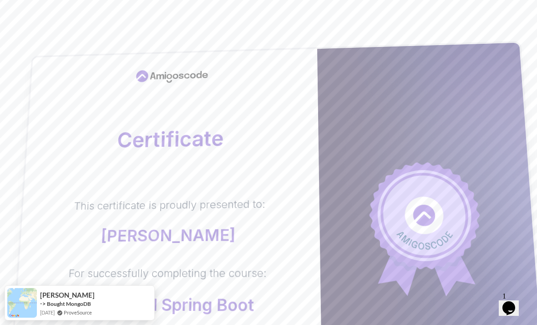
click at [352, 78] on div at bounding box center [432, 238] width 230 height 390
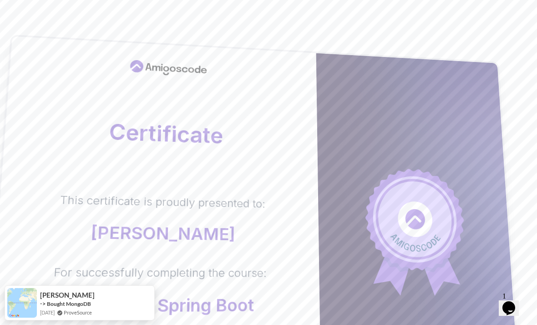
click at [345, 140] on div at bounding box center [418, 239] width 205 height 372
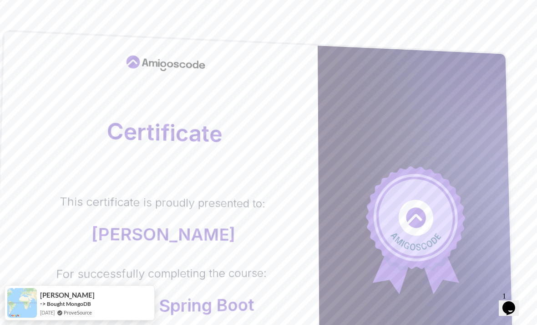
click at [279, 236] on div "This certificate is proudly presented to: Mattia Di Profio For successfully com…" at bounding box center [159, 254] width 284 height 123
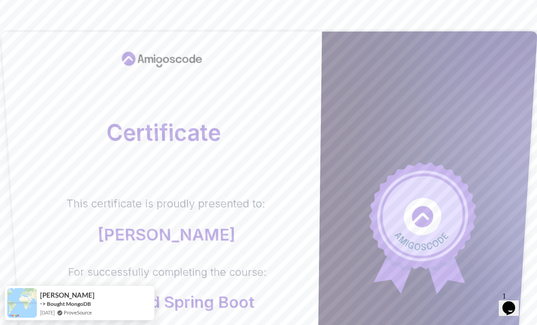
click at [264, 264] on div "This certificate is proudly presented to: Mattia Di Profio For successfully com…" at bounding box center [166, 253] width 272 height 115
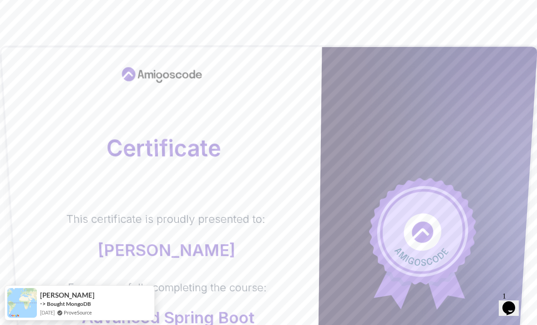
scroll to position [0, 0]
